Goal: Task Accomplishment & Management: Use online tool/utility

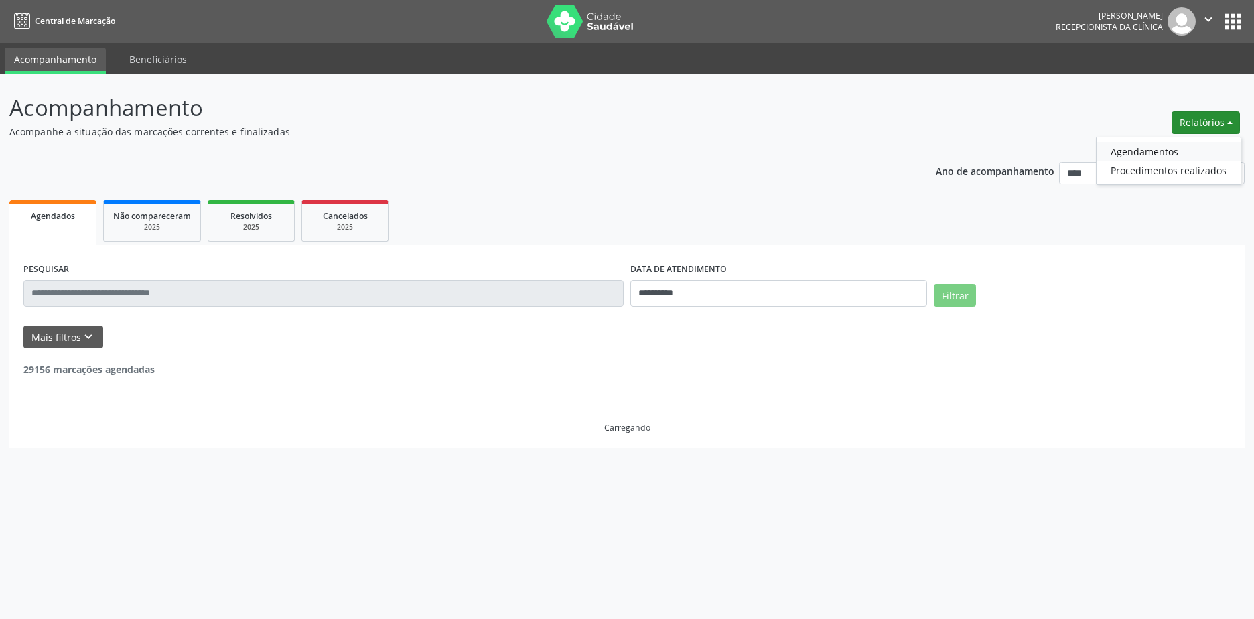
click at [1173, 146] on link "Agendamentos" at bounding box center [1169, 151] width 144 height 19
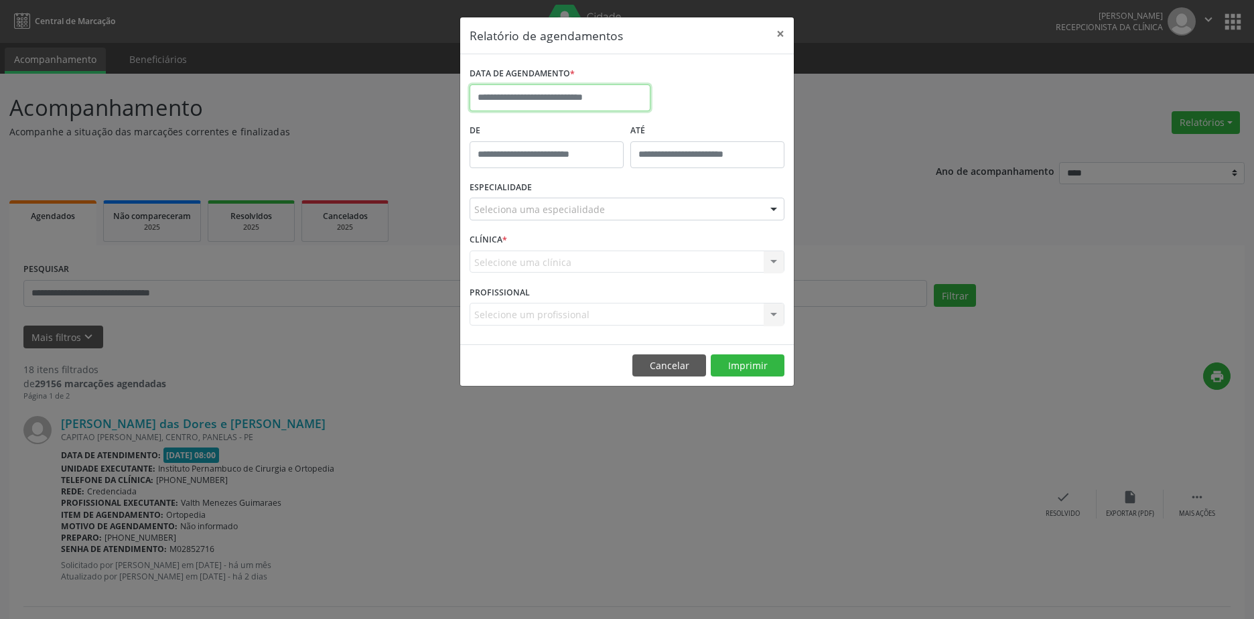
click at [610, 107] on body "**********" at bounding box center [627, 309] width 1254 height 619
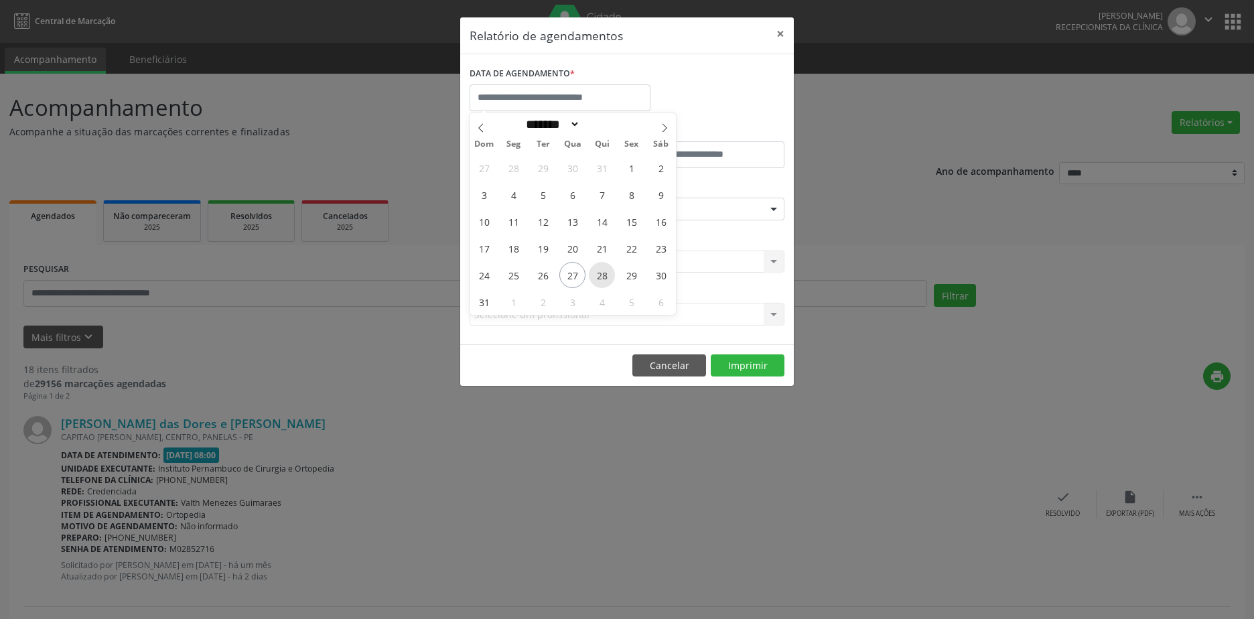
click at [600, 275] on span "28" at bounding box center [602, 275] width 26 height 26
type input "**********"
click at [600, 275] on span "28" at bounding box center [602, 275] width 26 height 26
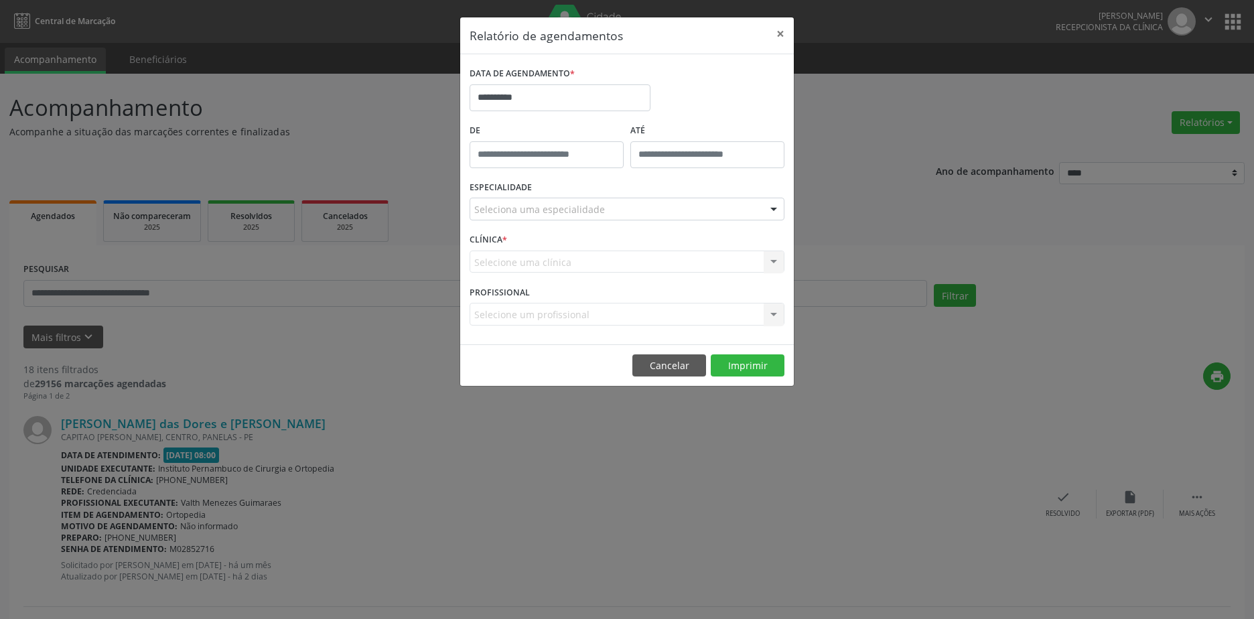
click at [583, 194] on div "ESPECIALIDADE Seleciona uma especialidade Todas as especialidades Alergologia A…" at bounding box center [627, 204] width 322 height 52
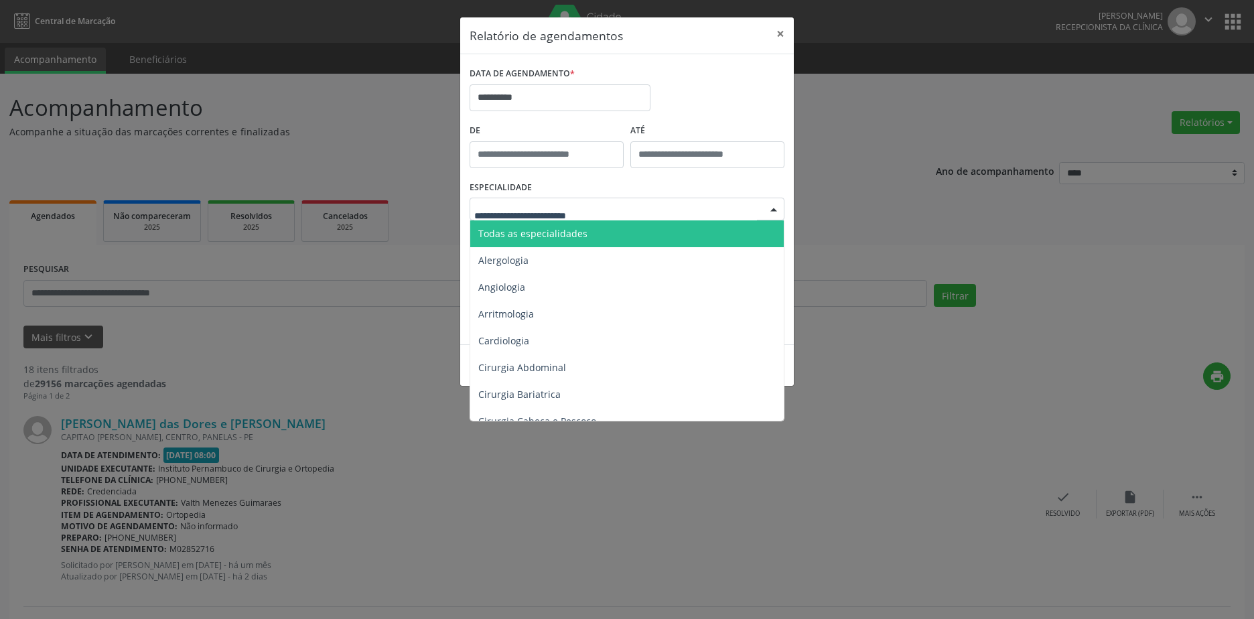
click at [587, 227] on span "Todas as especialidades" at bounding box center [628, 233] width 316 height 27
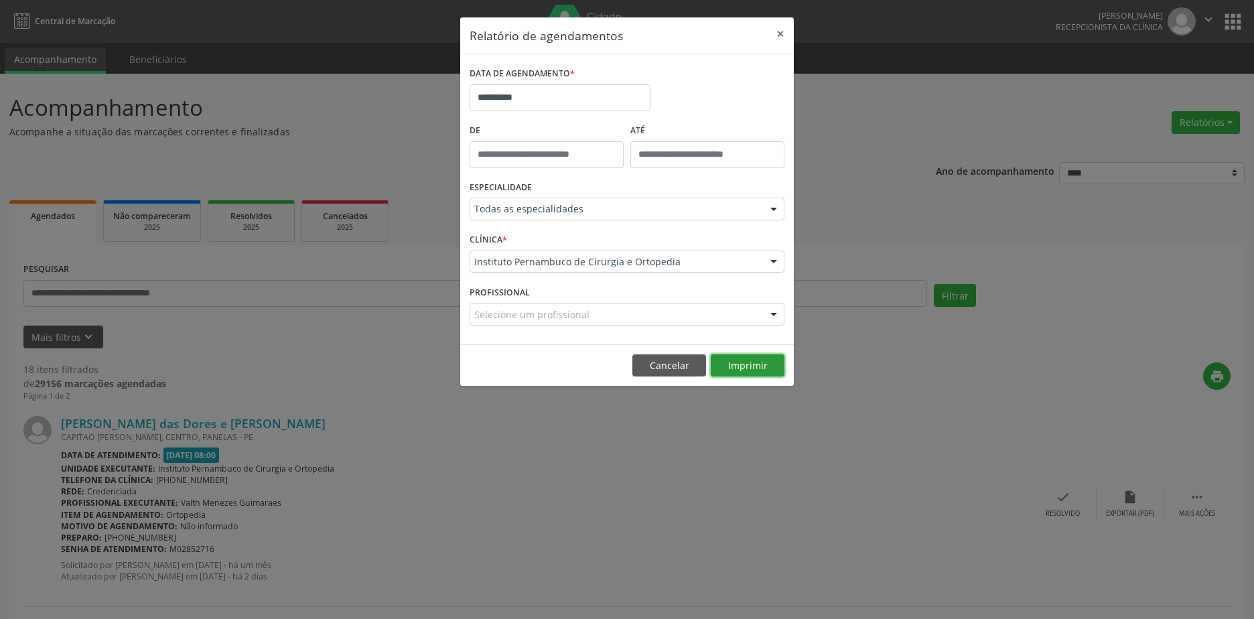
click at [747, 364] on button "Imprimir" at bounding box center [748, 365] width 74 height 23
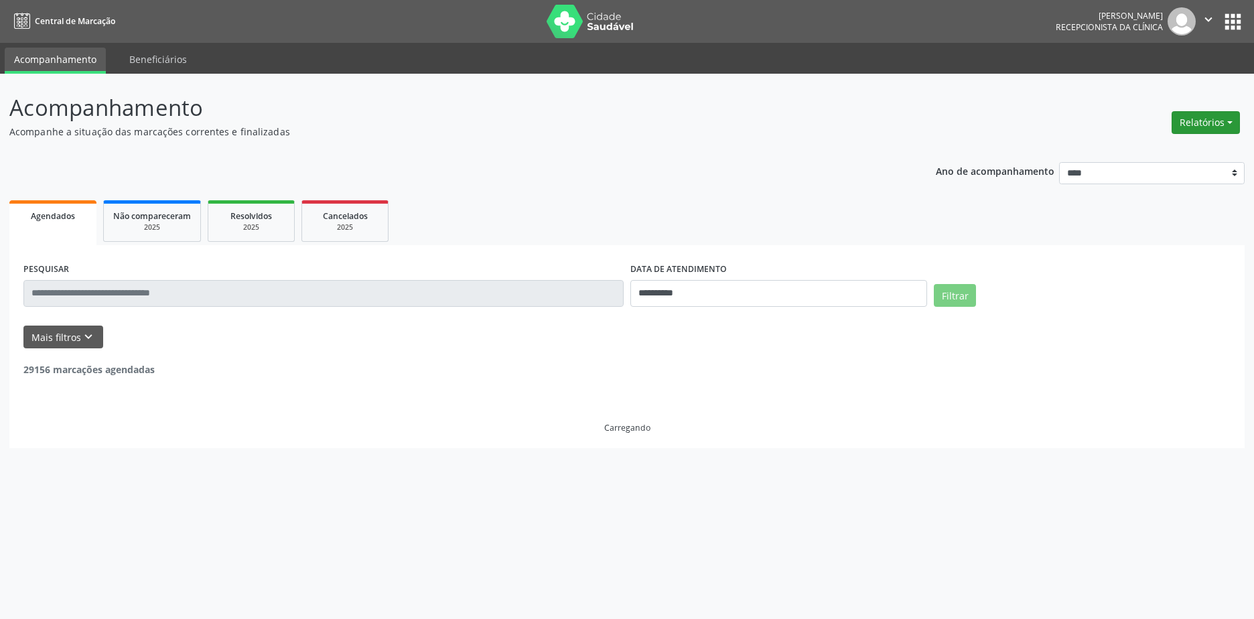
click at [1219, 120] on button "Relatórios" at bounding box center [1206, 122] width 68 height 23
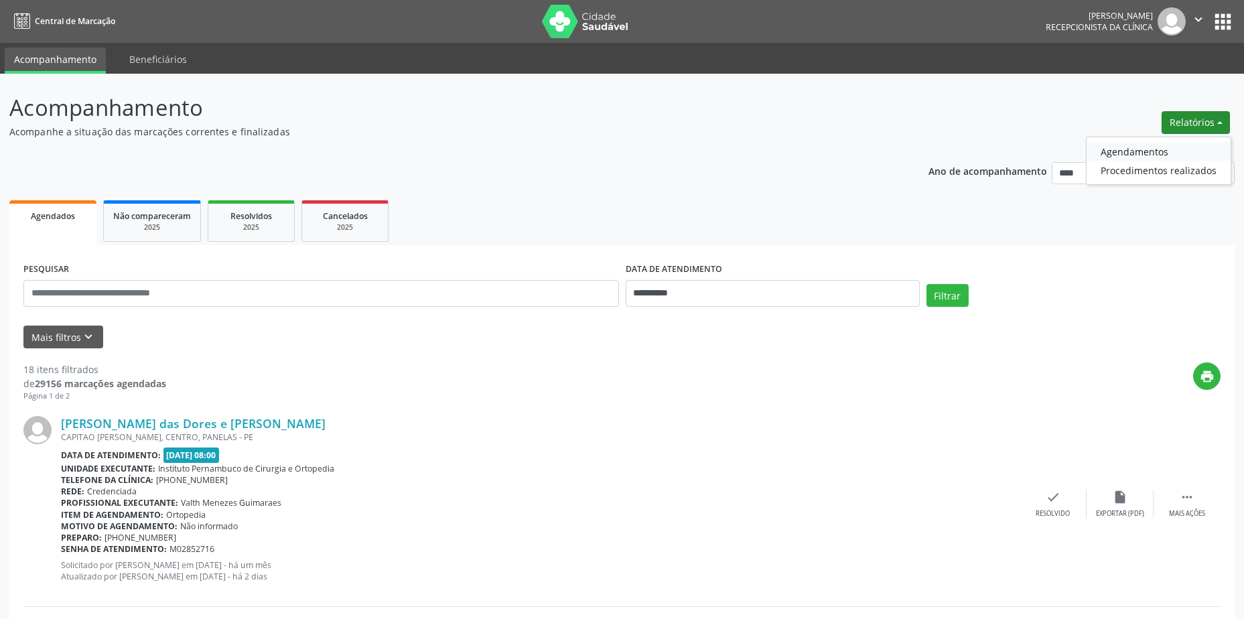
click at [1151, 148] on link "Agendamentos" at bounding box center [1159, 151] width 144 height 19
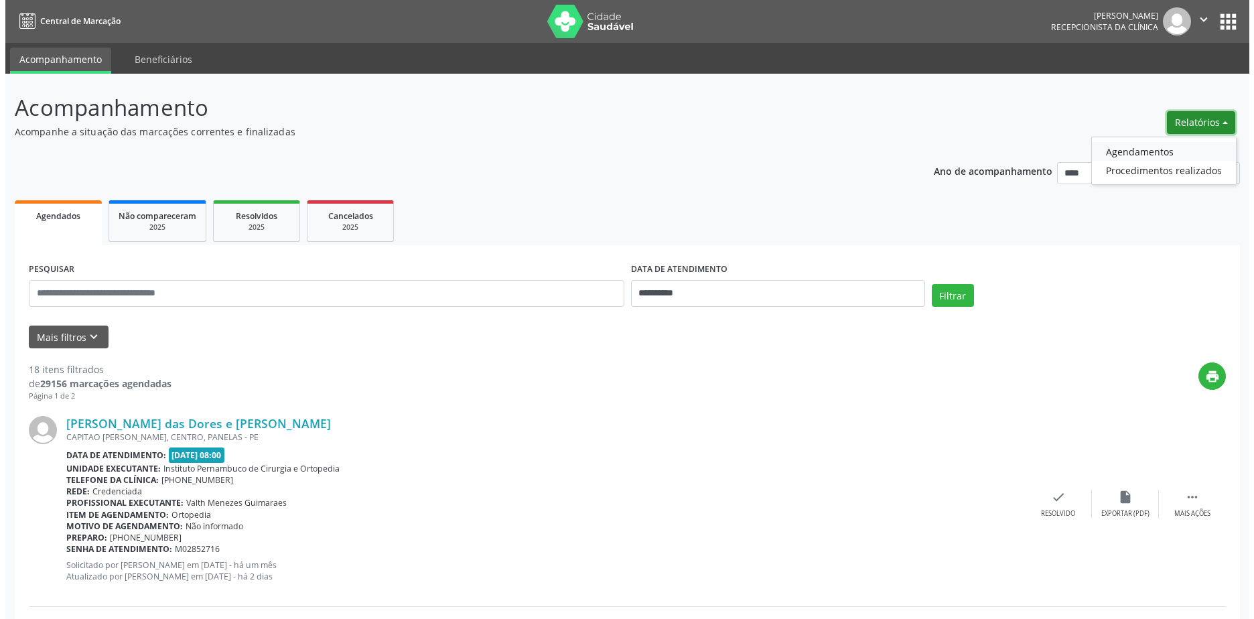
select select "*"
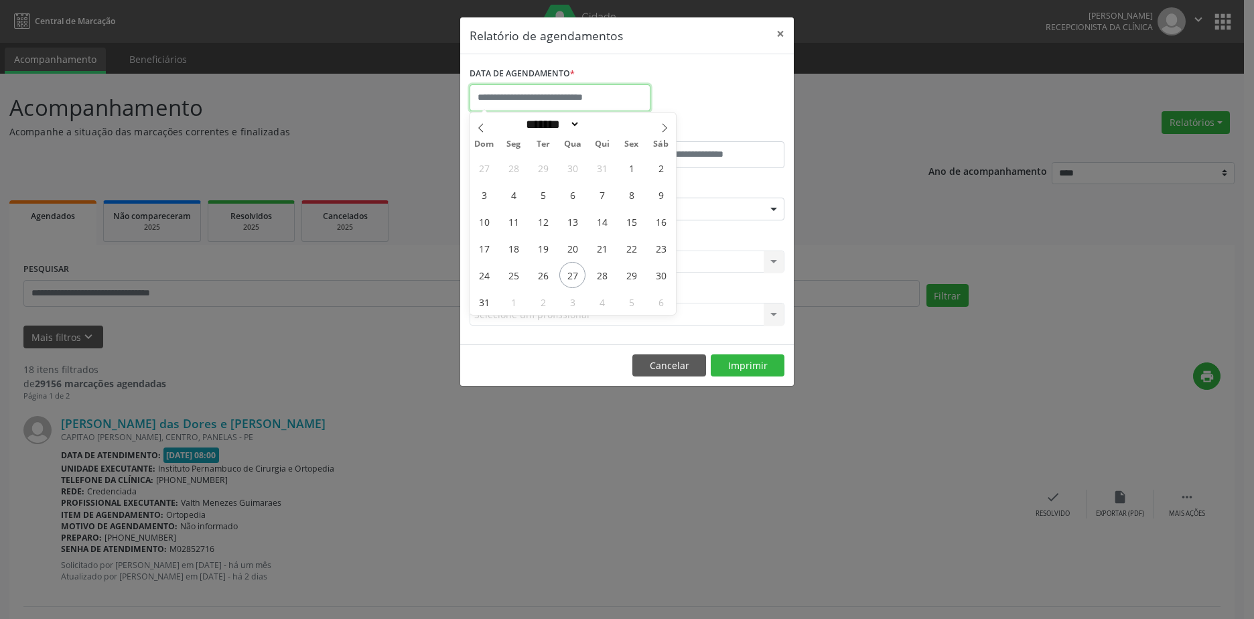
click at [619, 103] on input "text" at bounding box center [560, 97] width 181 height 27
click at [605, 283] on span "28" at bounding box center [602, 275] width 26 height 26
type input "**********"
click at [605, 283] on span "28" at bounding box center [602, 275] width 26 height 26
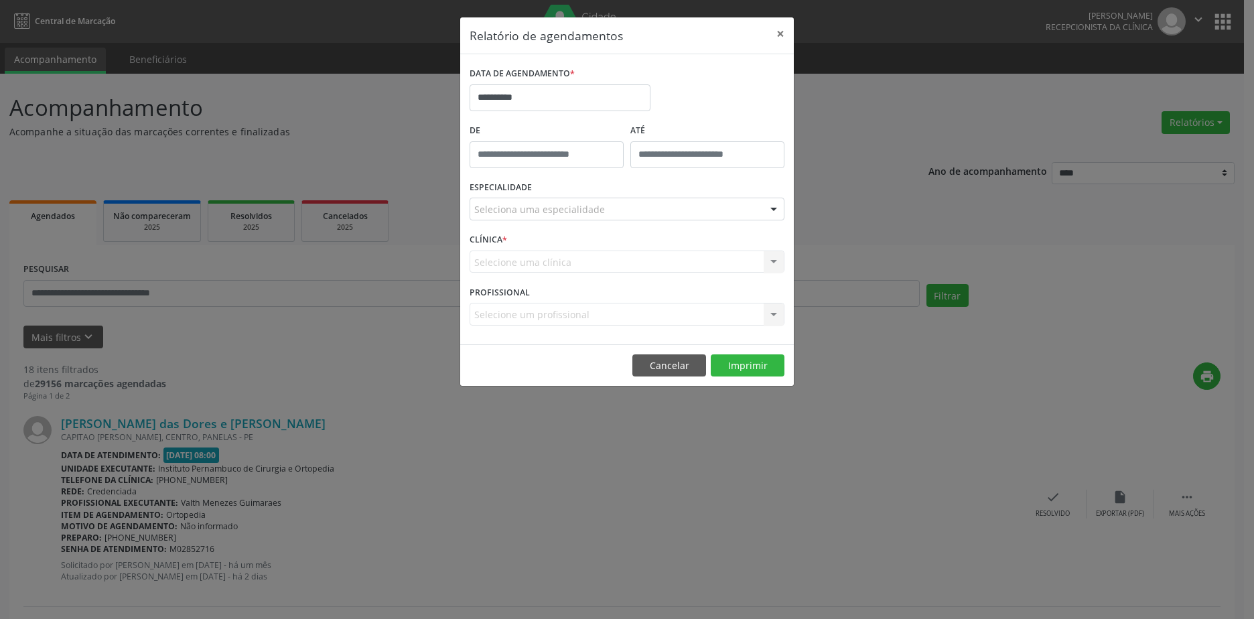
click at [606, 202] on div "Seleciona uma especialidade" at bounding box center [627, 209] width 315 height 23
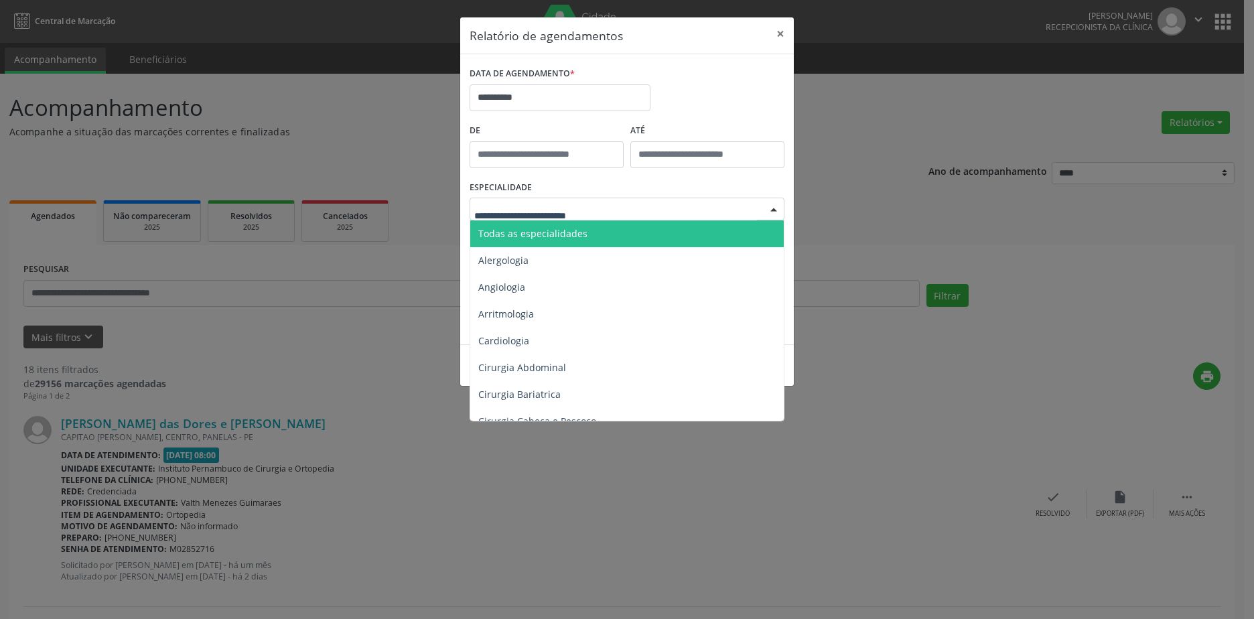
click at [571, 220] on span "Todas as especialidades" at bounding box center [628, 233] width 316 height 27
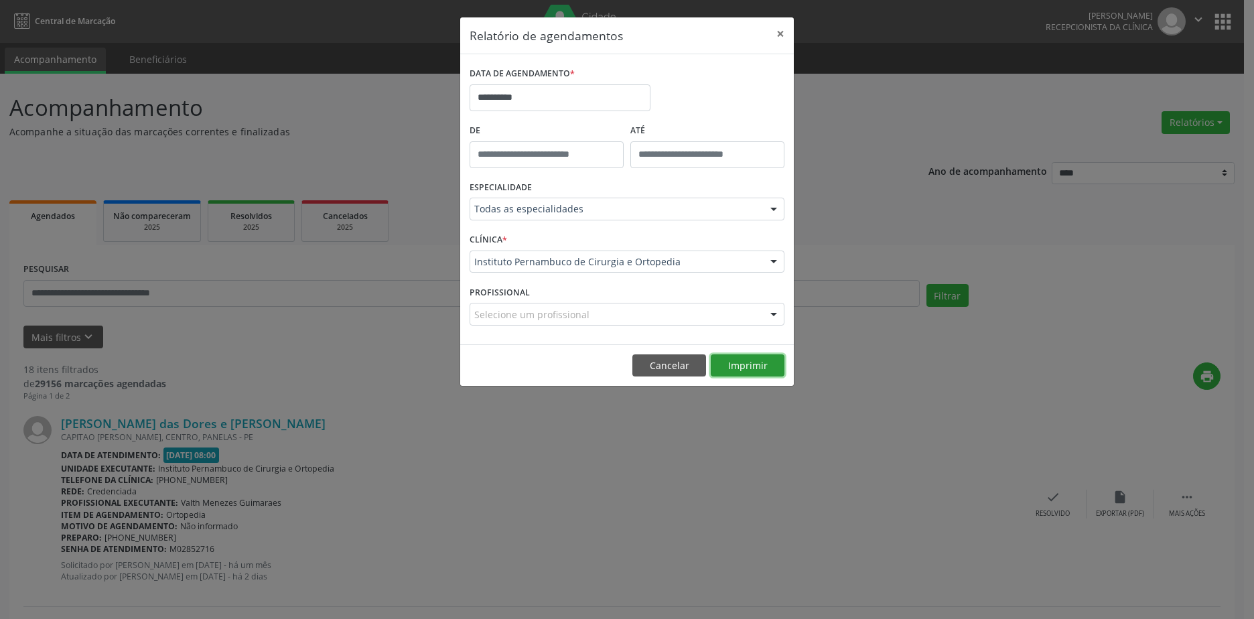
click at [738, 365] on button "Imprimir" at bounding box center [748, 365] width 74 height 23
